Goal: Contribute content: Add original content to the website for others to see

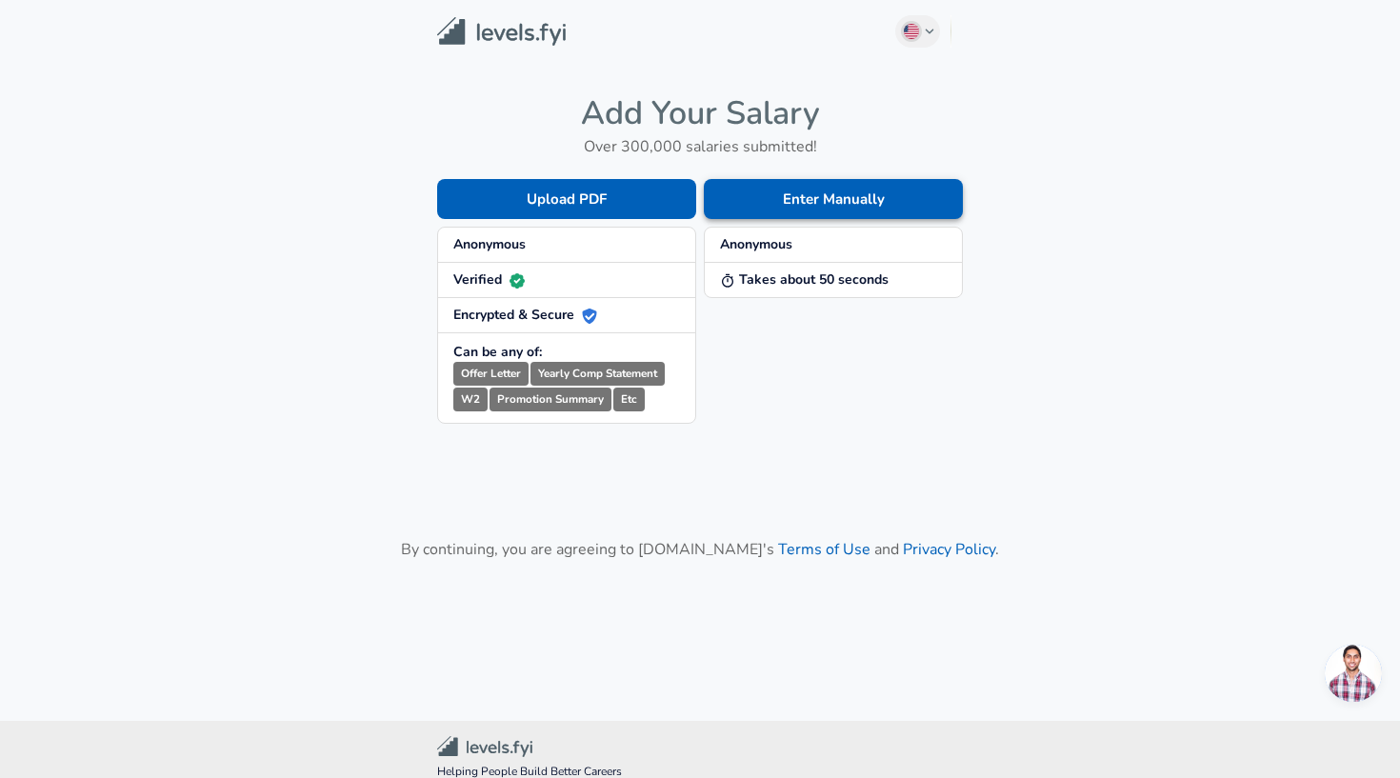
click at [734, 188] on button "Enter Manually" at bounding box center [833, 199] width 259 height 40
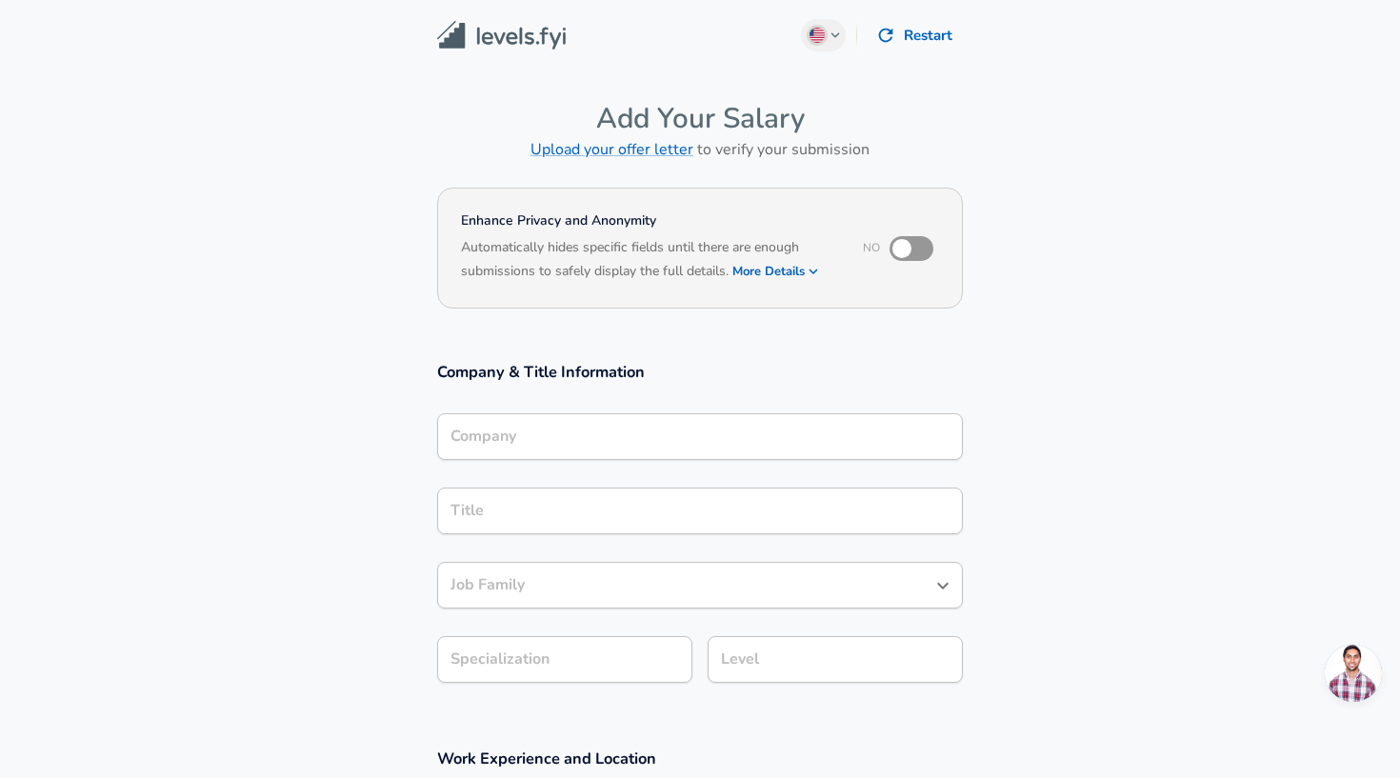
click at [594, 444] on div "Company" at bounding box center [700, 436] width 526 height 47
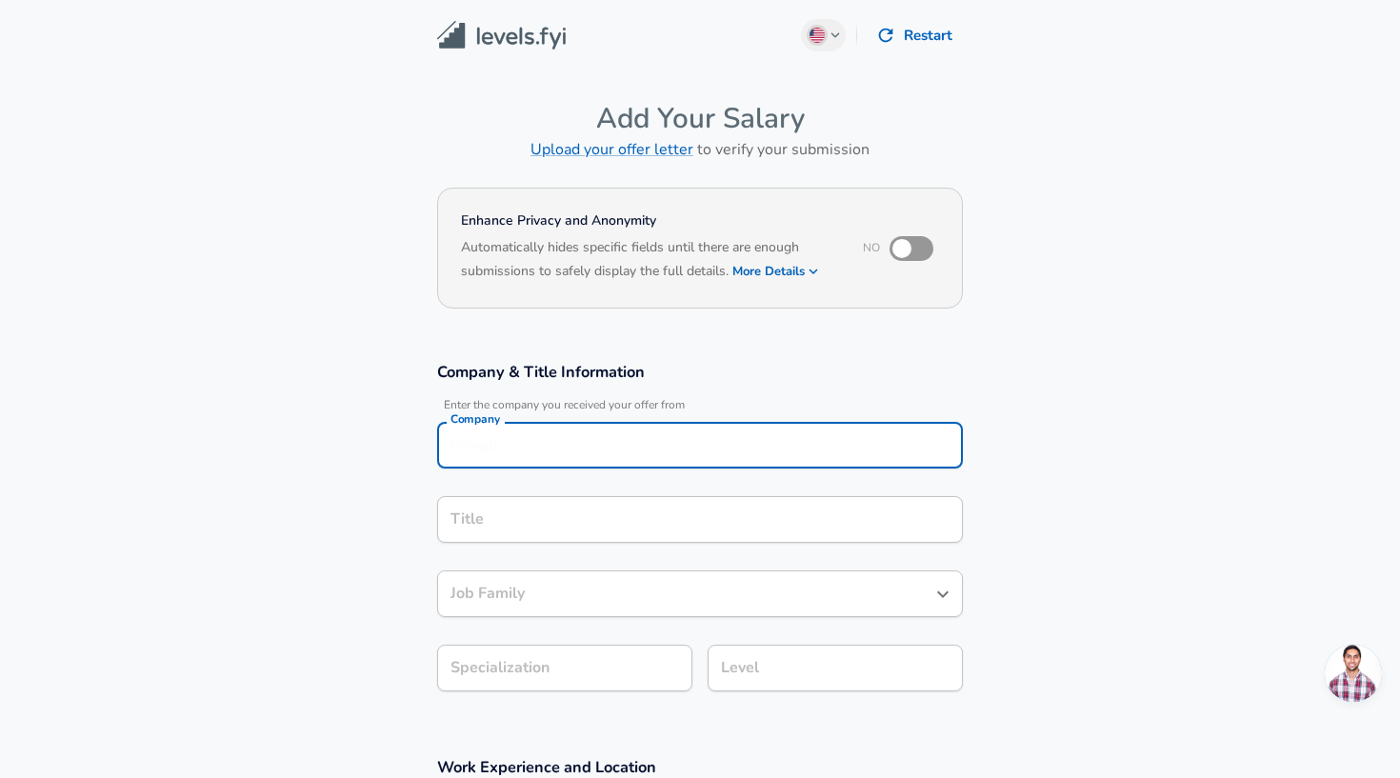
scroll to position [19, 0]
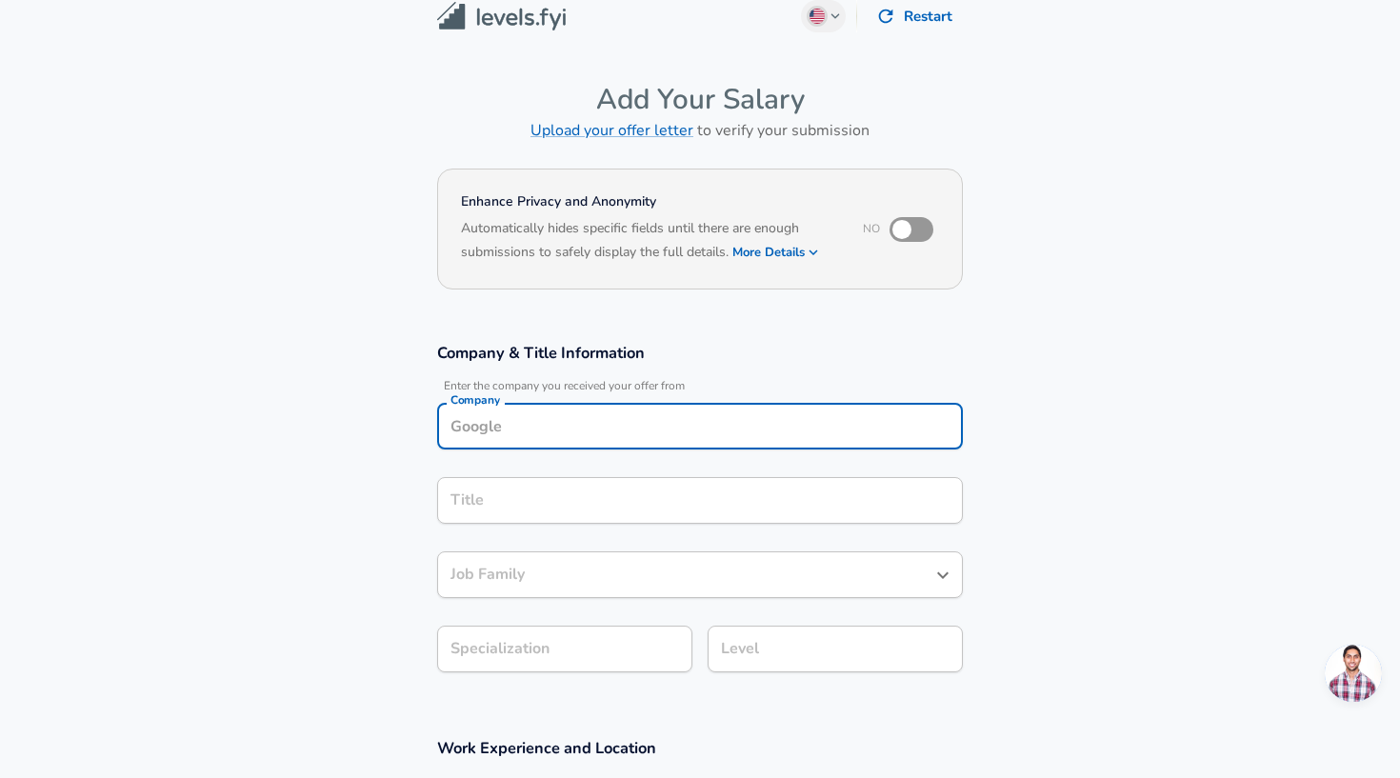
click at [594, 444] on div "Company" at bounding box center [700, 426] width 526 height 47
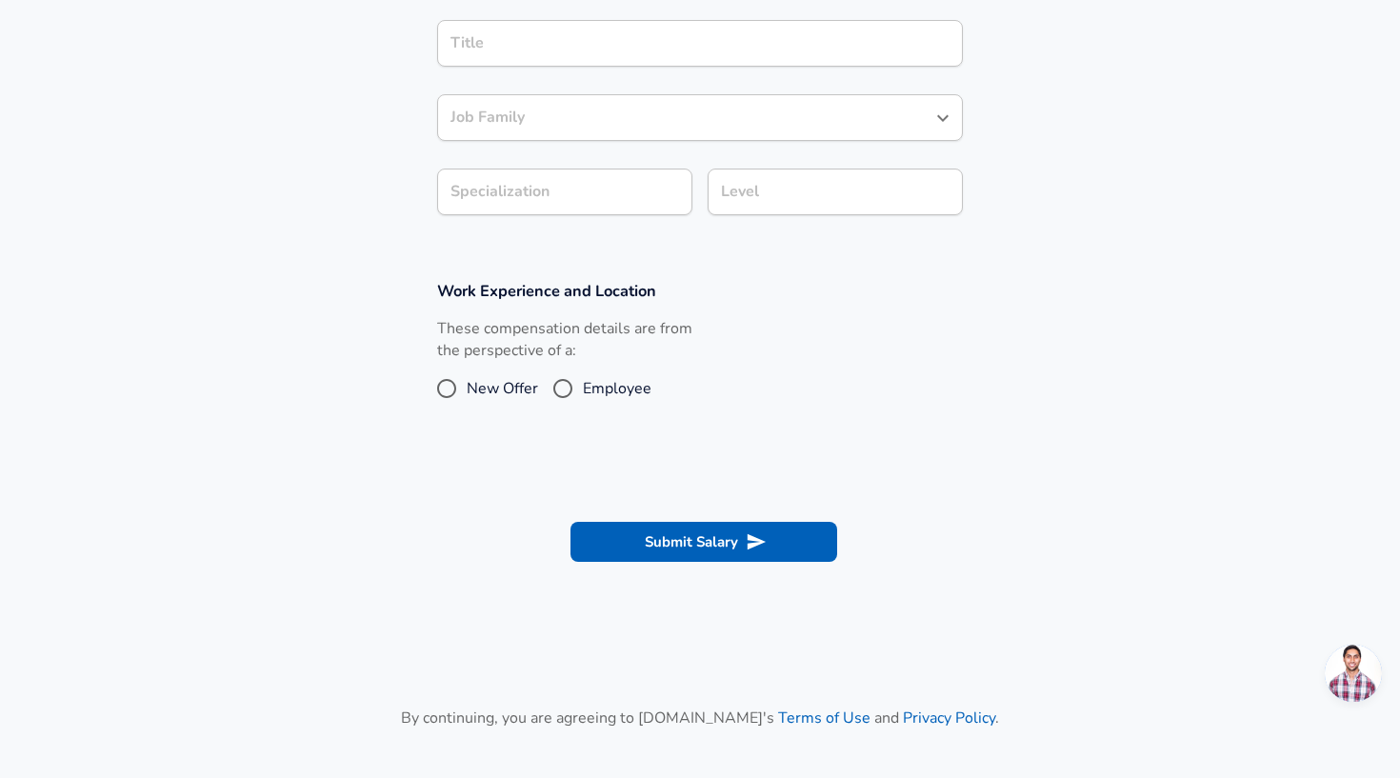
scroll to position [445, 0]
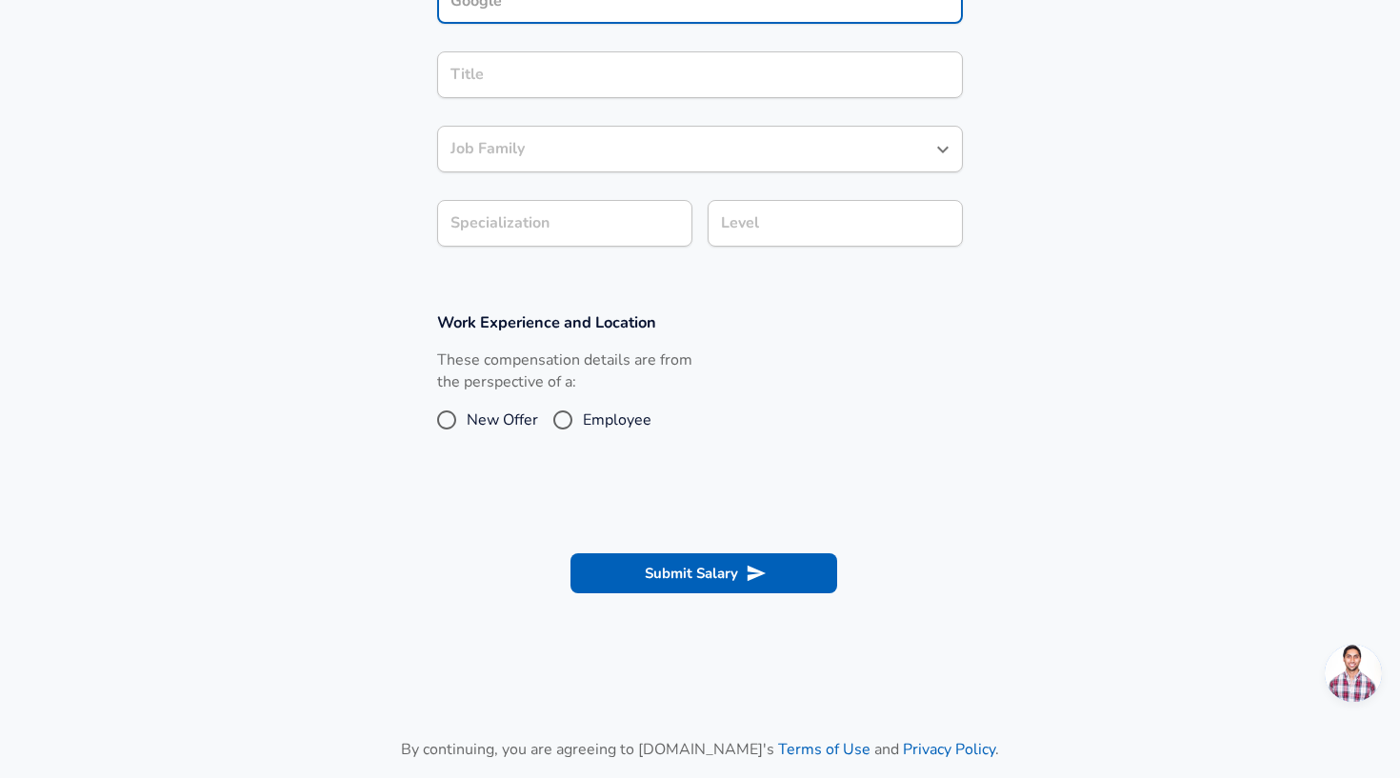
click at [456, 415] on div "These compensation details are from the perspective of a: New Offer Employee" at bounding box center [564, 400] width 255 height 101
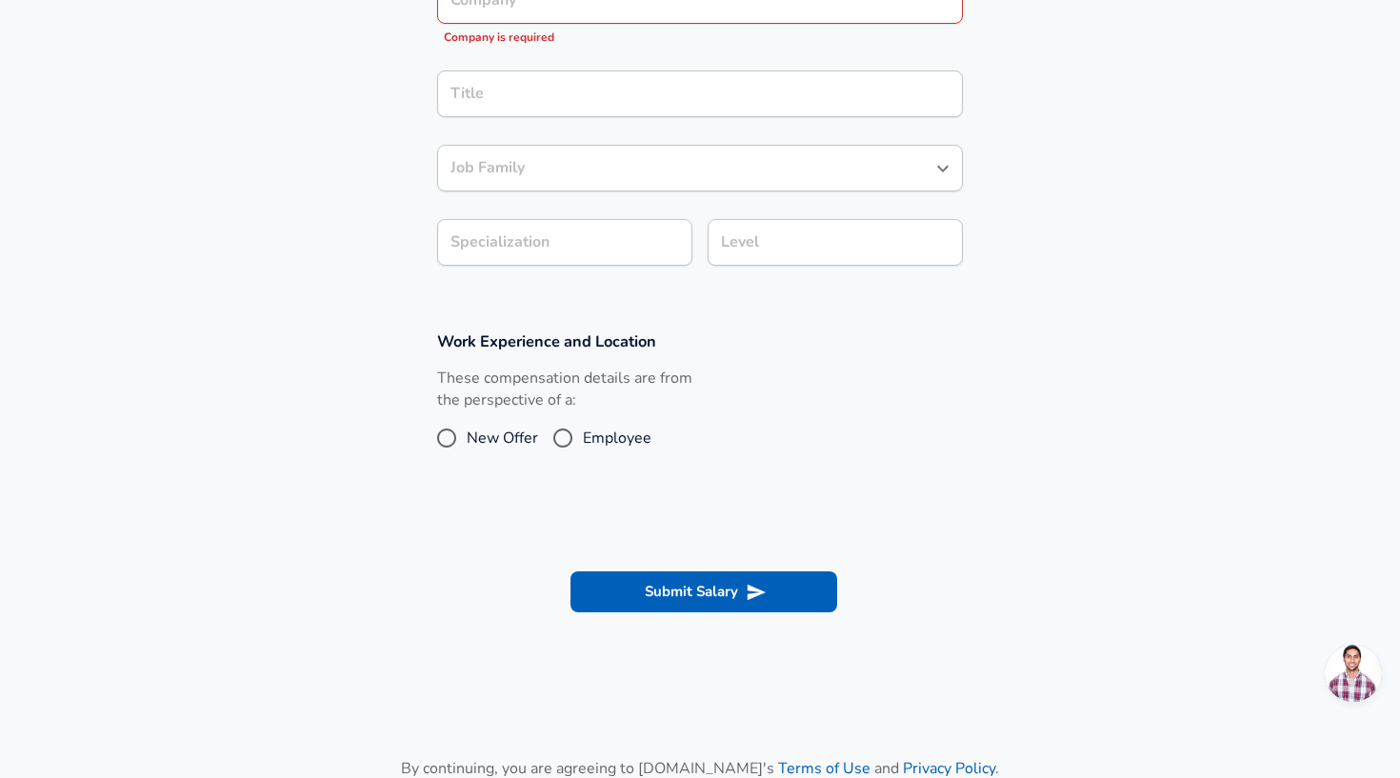
click at [435, 445] on input "New Offer" at bounding box center [447, 438] width 40 height 30
radio input "true"
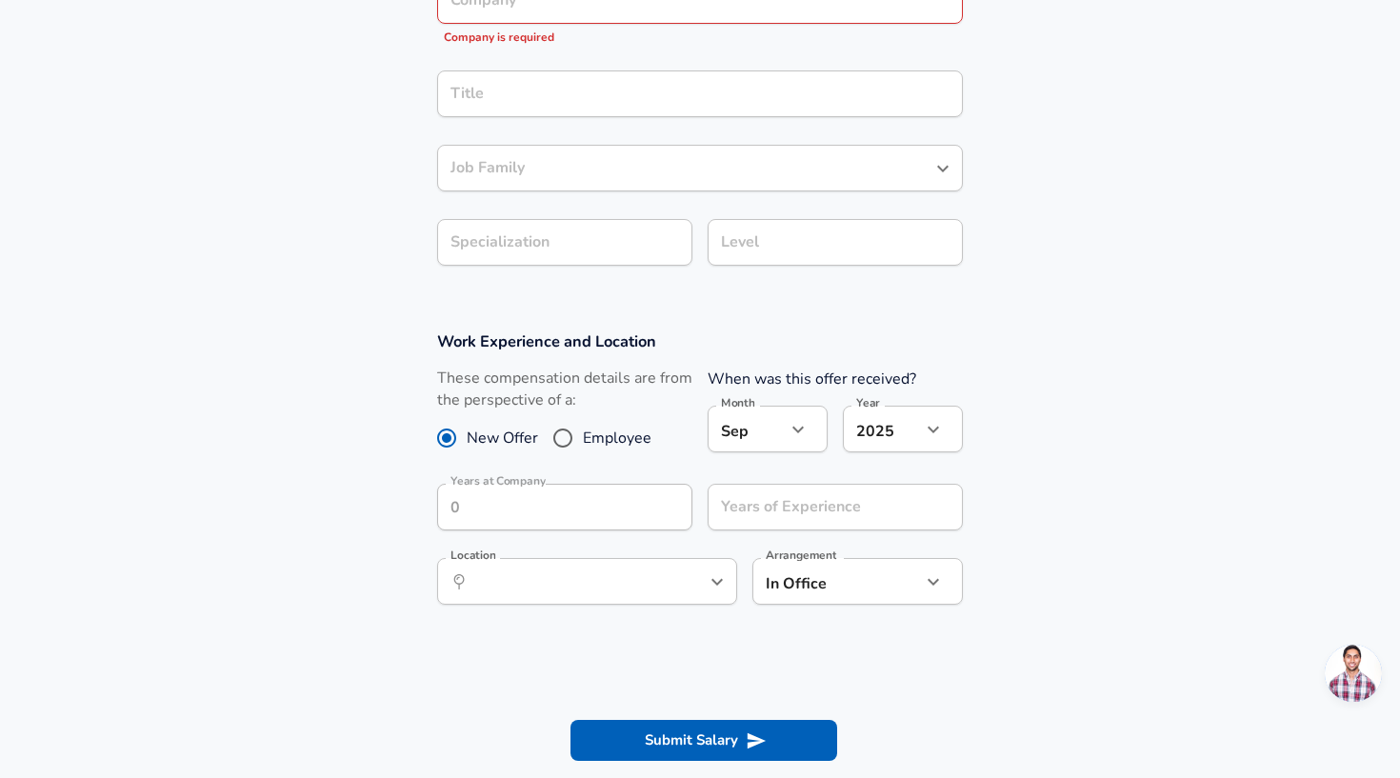
click at [567, 428] on input "Employee" at bounding box center [563, 438] width 40 height 30
radio input "true"
